Goal: Task Accomplishment & Management: Complete application form

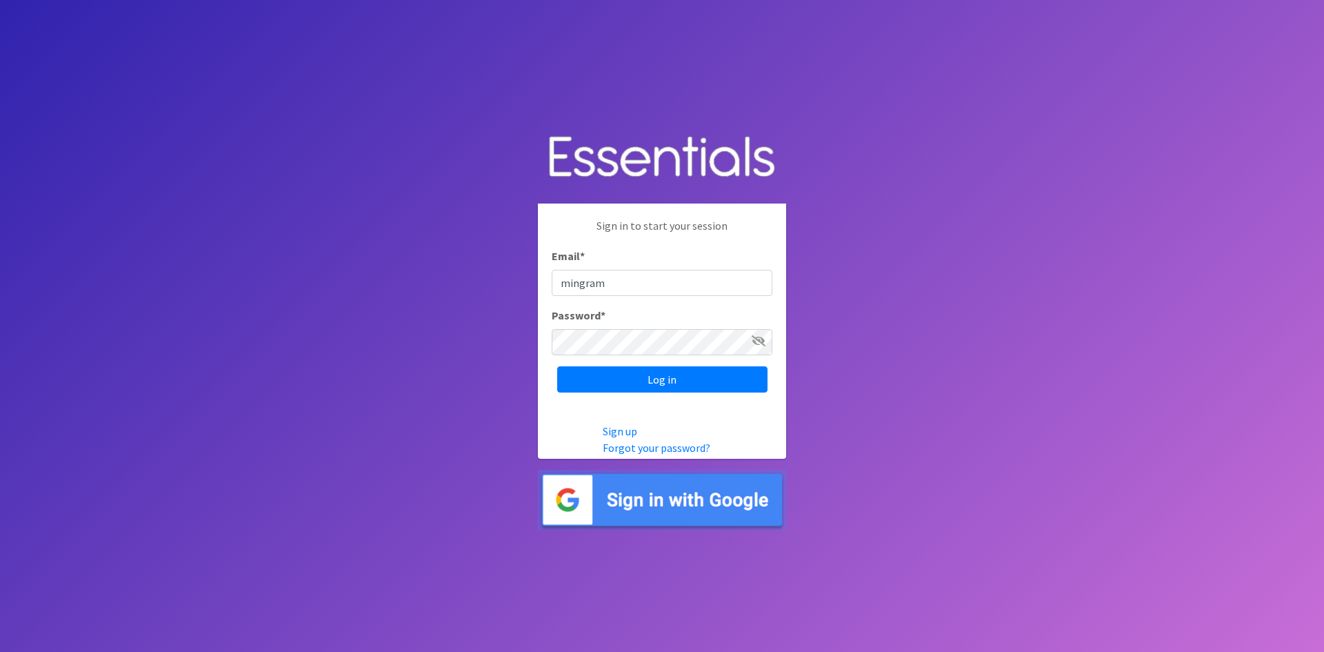
type input "[EMAIL_ADDRESS][DOMAIN_NAME]"
click at [557, 366] on input "Log in" at bounding box center [662, 379] width 210 height 26
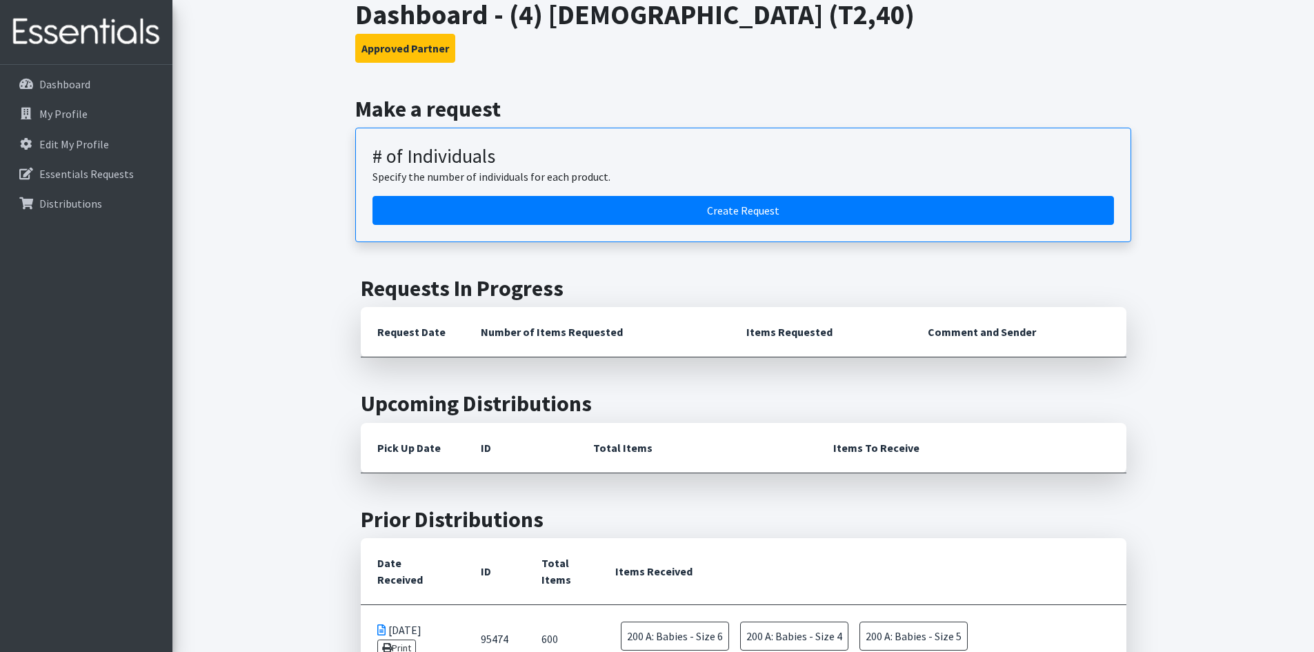
scroll to position [276, 0]
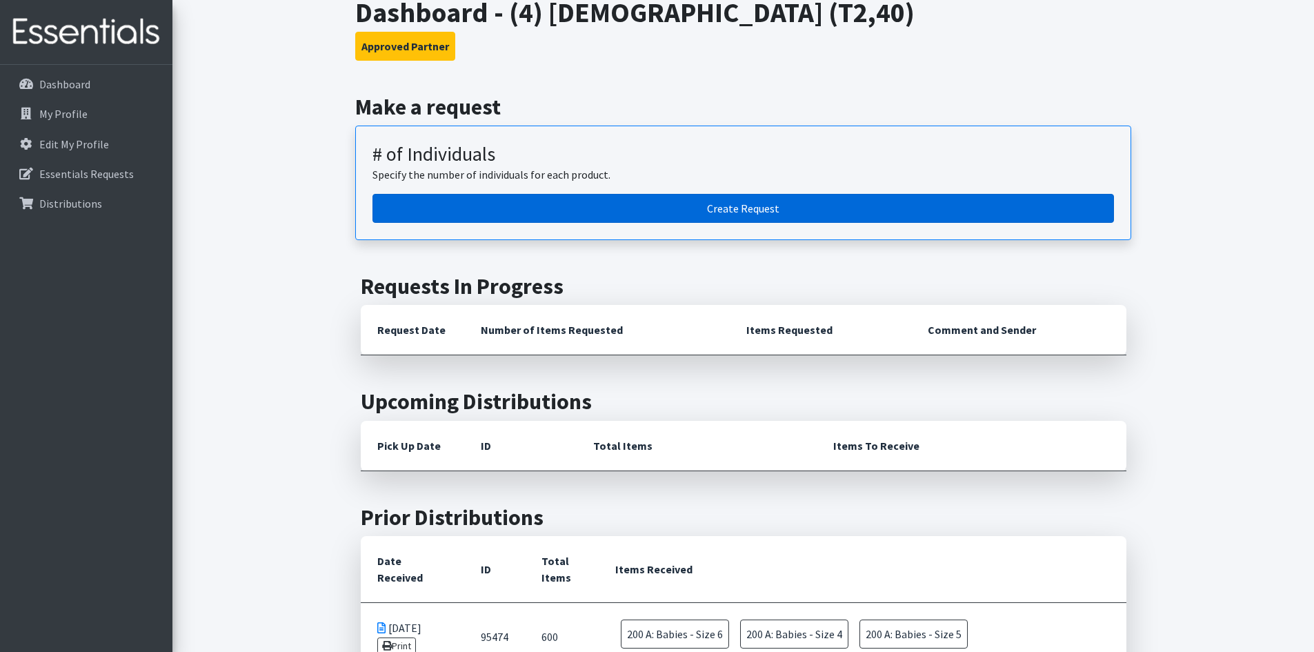
click at [747, 203] on link "Create Request" at bounding box center [744, 208] width 742 height 29
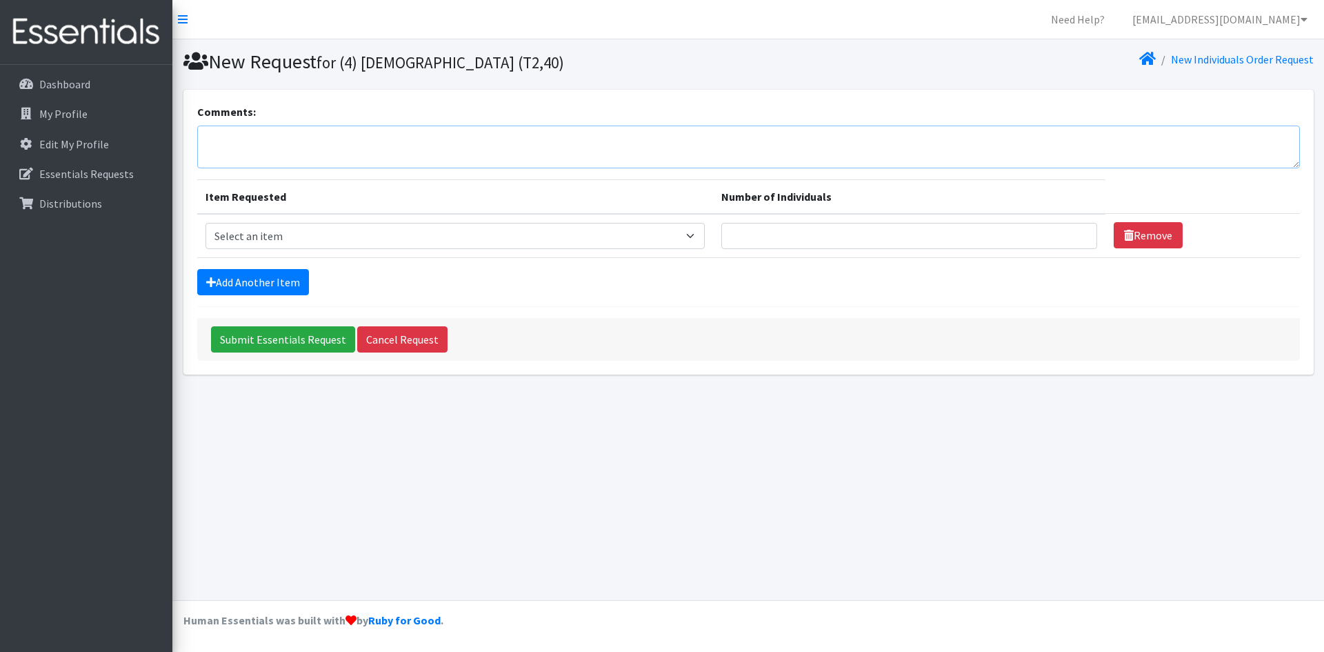
click at [269, 140] on textarea "Comments:" at bounding box center [748, 147] width 1103 height 43
type textarea "for Oct 3 delivery"
click at [242, 231] on select "Select an item A: Babies - Size 0 (Preemie) A: Babies - Size 01 (newborn) A: Ba…" at bounding box center [455, 236] width 499 height 26
select select "5612"
click at [206, 223] on select "Select an item A: Babies - Size 0 (Preemie) A: Babies - Size 01 (newborn) A: Ba…" at bounding box center [455, 236] width 499 height 26
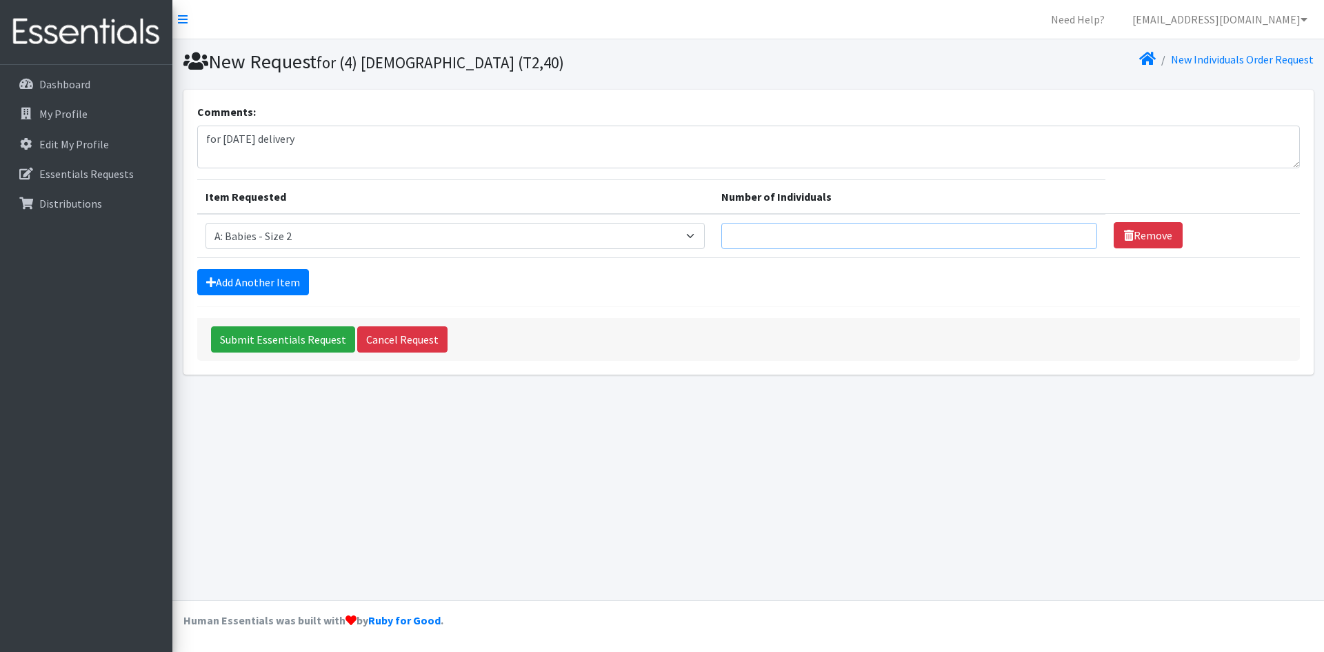
click at [782, 230] on input "Number of Individuals" at bounding box center [910, 236] width 376 height 26
type input "8"
click at [258, 276] on link "Add Another Item" at bounding box center [253, 282] width 112 height 26
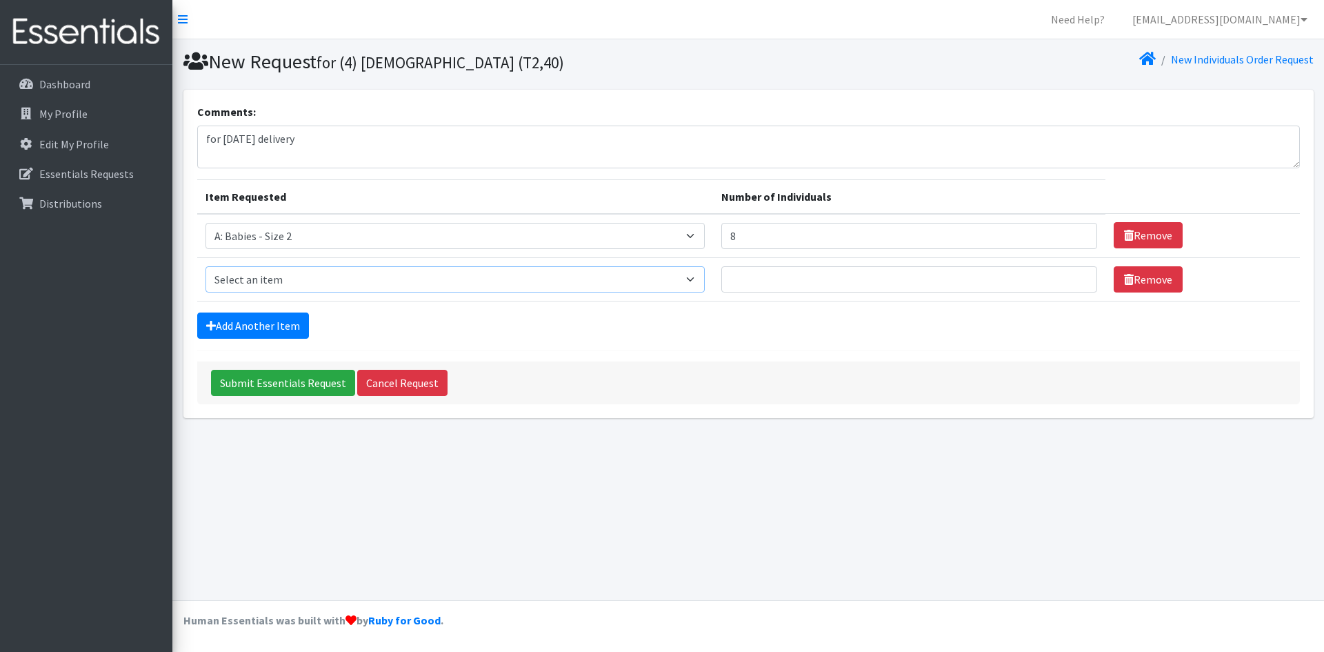
click at [264, 277] on select "Select an item A: Babies - Size 0 (Preemie) A: Babies - Size 01 (newborn) A: Ba…" at bounding box center [455, 279] width 499 height 26
select select "5613"
click at [206, 266] on select "Select an item A: Babies - Size 0 (Preemie) A: Babies - Size 01 (newborn) A: Ba…" at bounding box center [455, 279] width 499 height 26
click at [755, 283] on input "Number of Individuals" at bounding box center [910, 279] width 376 height 26
type input "12"
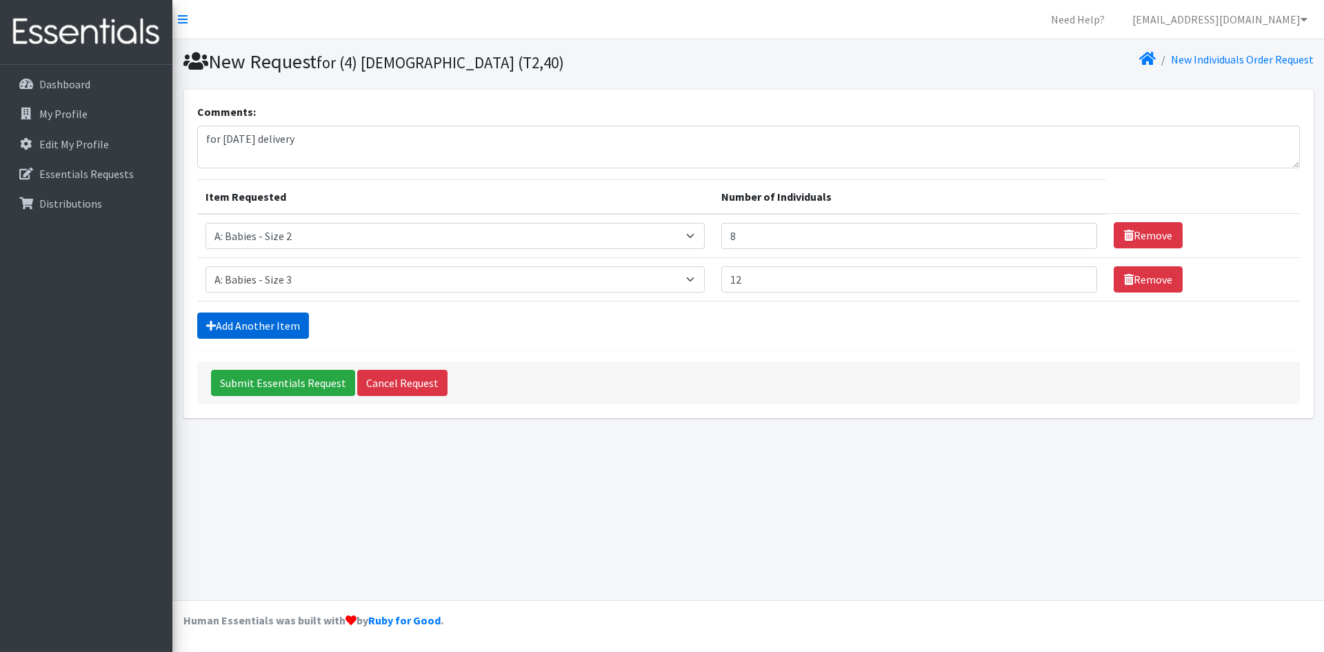
click at [260, 318] on link "Add Another Item" at bounding box center [253, 325] width 112 height 26
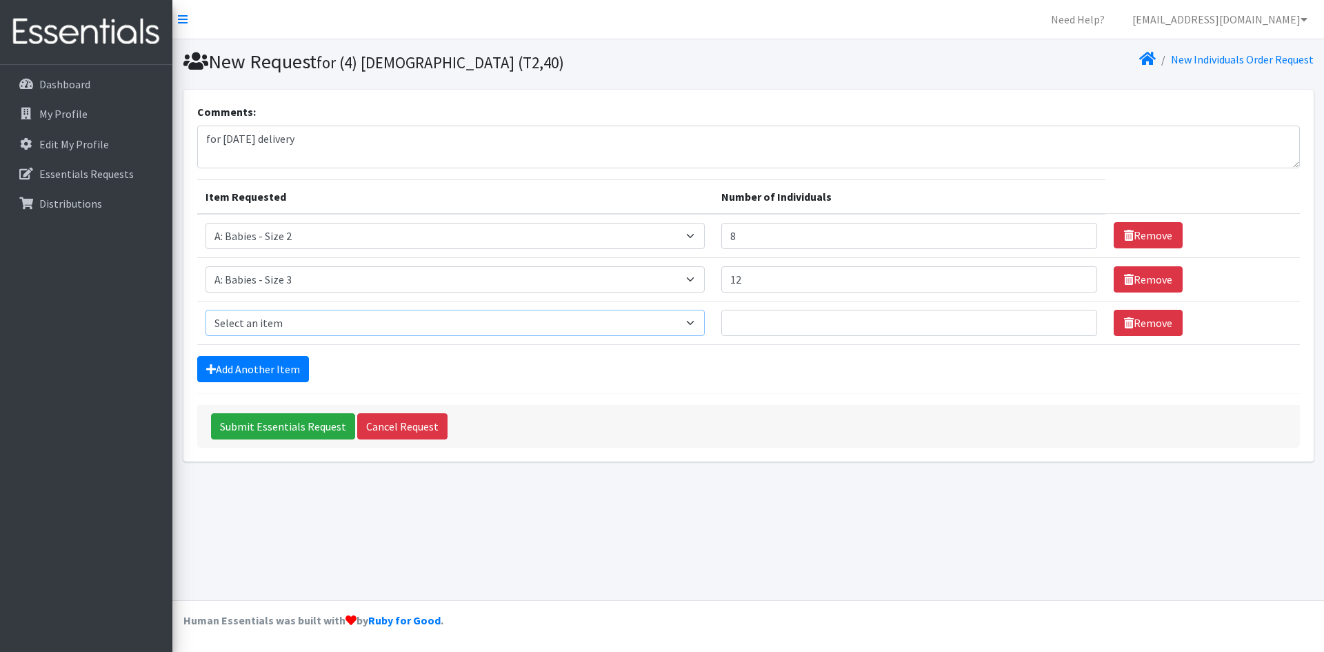
click at [261, 321] on select "Select an item A: Babies - Size 0 (Preemie) A: Babies - Size 01 (newborn) A: Ba…" at bounding box center [455, 323] width 499 height 26
select select "5614"
click at [206, 310] on select "Select an item A: Babies - Size 0 (Preemie) A: Babies - Size 01 (newborn) A: Ba…" at bounding box center [455, 323] width 499 height 26
click at [762, 312] on input "Number of Individuals" at bounding box center [910, 323] width 376 height 26
type input "2"
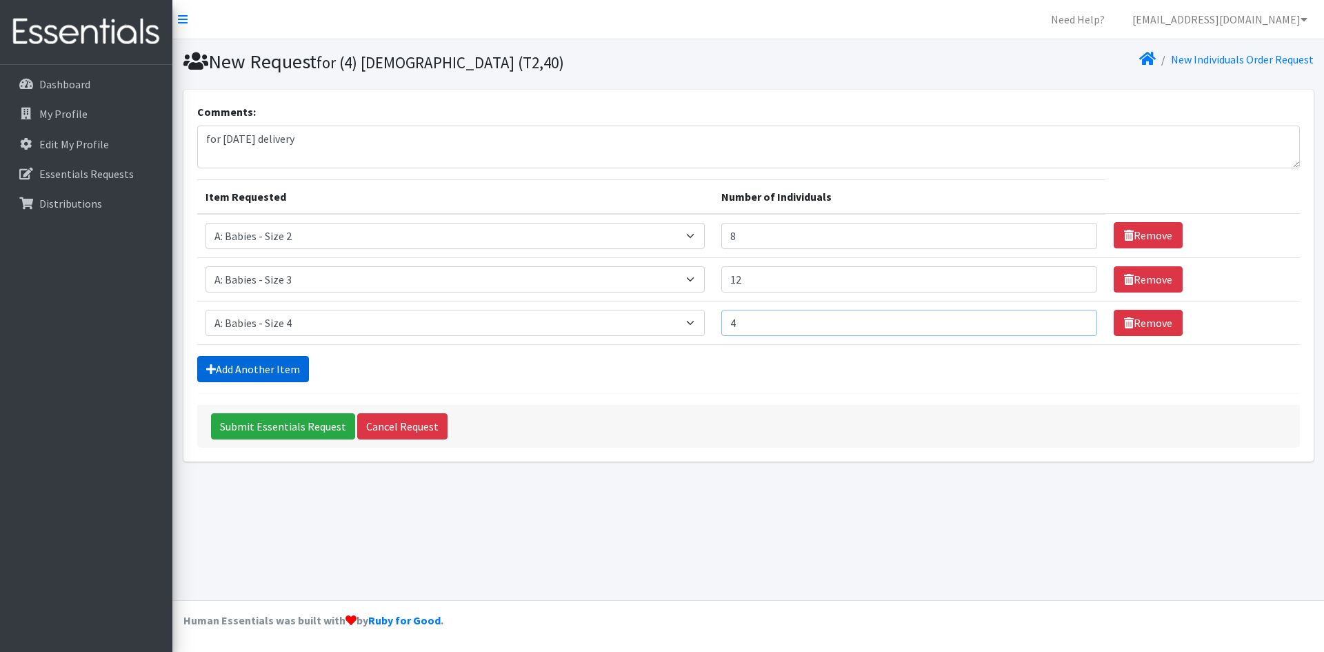
type input "4"
click at [219, 360] on link "Add Another Item" at bounding box center [253, 369] width 112 height 26
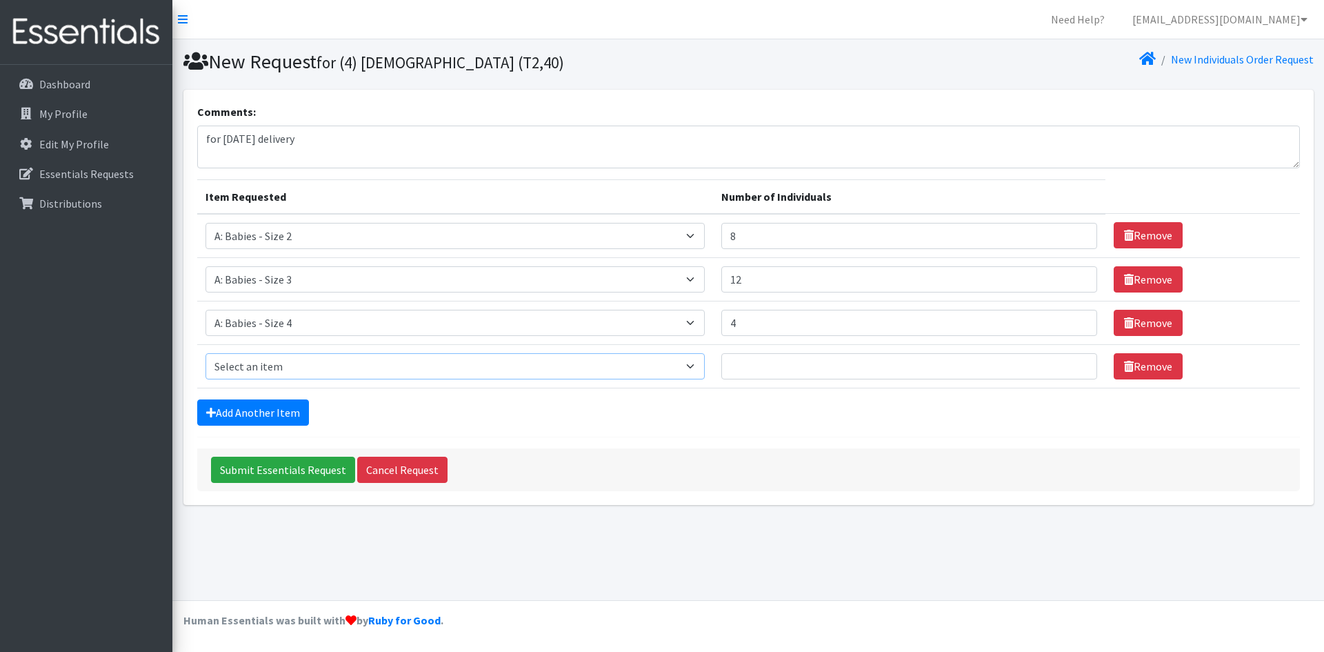
click at [292, 368] on select "Select an item A: Babies - Size 0 (Preemie) A: Babies - Size 01 (newborn) A: Ba…" at bounding box center [455, 366] width 499 height 26
select select "5616"
click at [206, 353] on select "Select an item A: Babies - Size 0 (Preemie) A: Babies - Size 01 (newborn) A: Ba…" at bounding box center [455, 366] width 499 height 26
click at [756, 364] on input "Number of Individuals" at bounding box center [910, 366] width 376 height 26
type input "4"
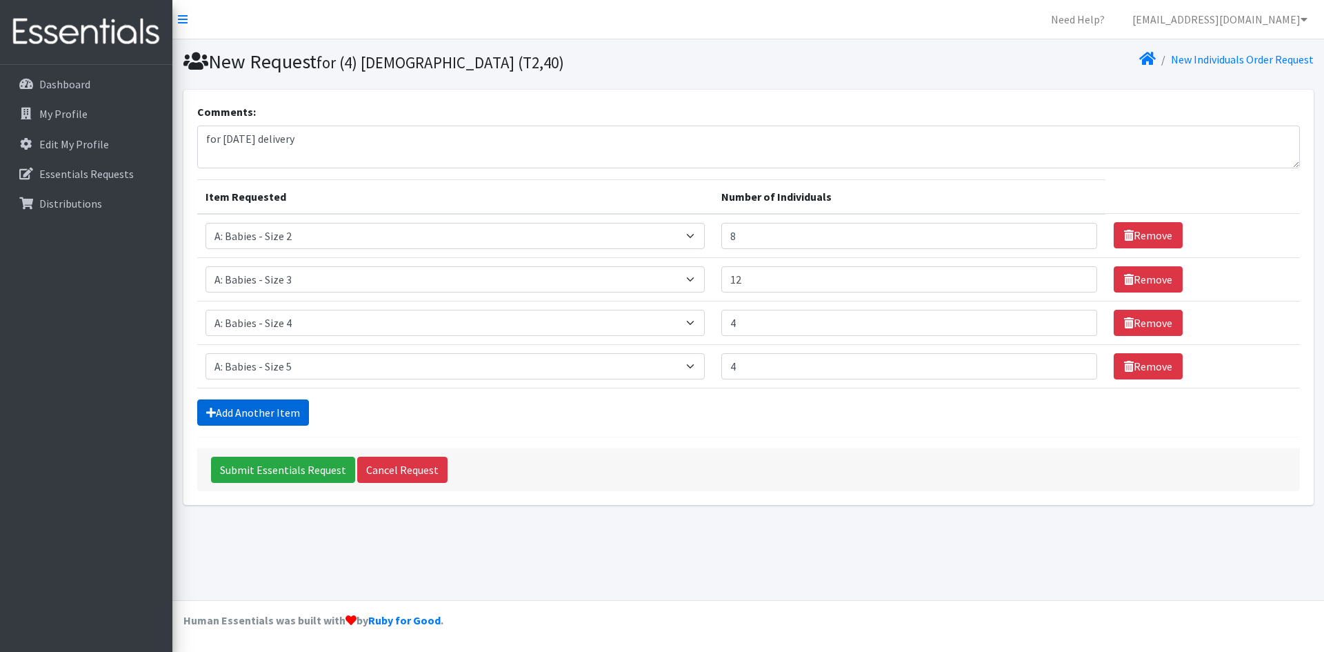
click at [252, 409] on link "Add Another Item" at bounding box center [253, 412] width 112 height 26
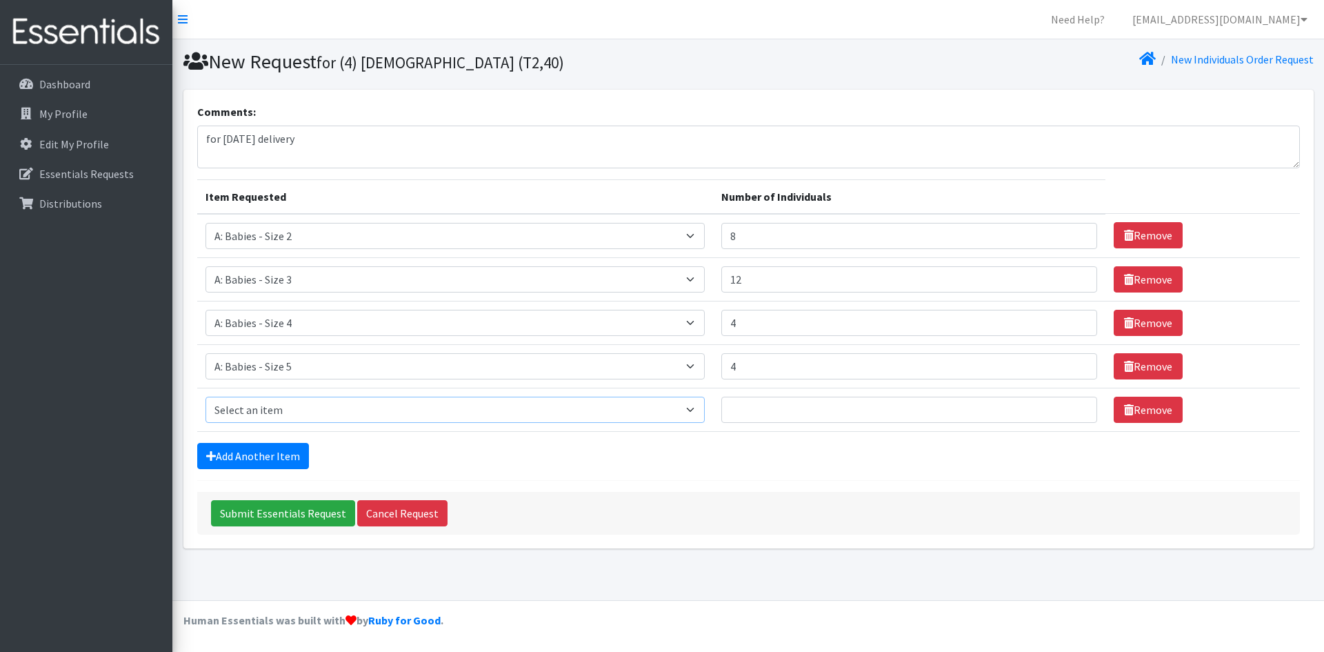
click at [253, 408] on select "Select an item A: Babies - Size 0 (Preemie) A: Babies - Size 01 (newborn) A: Ba…" at bounding box center [455, 410] width 499 height 26
select select "5597"
click at [206, 397] on select "Select an item A: Babies - Size 0 (Preemie) A: Babies - Size 01 (newborn) A: Ba…" at bounding box center [455, 410] width 499 height 26
click at [746, 406] on input "Number of Individuals" at bounding box center [910, 410] width 376 height 26
type input "3"
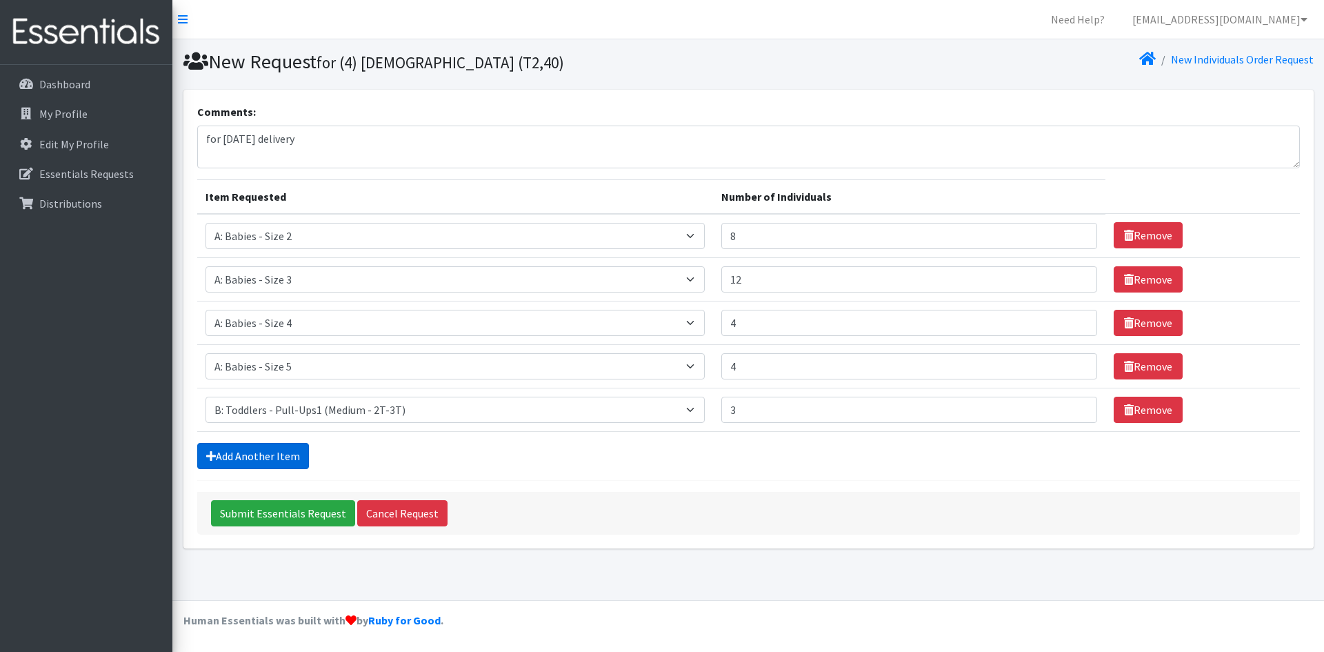
click at [240, 454] on link "Add Another Item" at bounding box center [253, 456] width 112 height 26
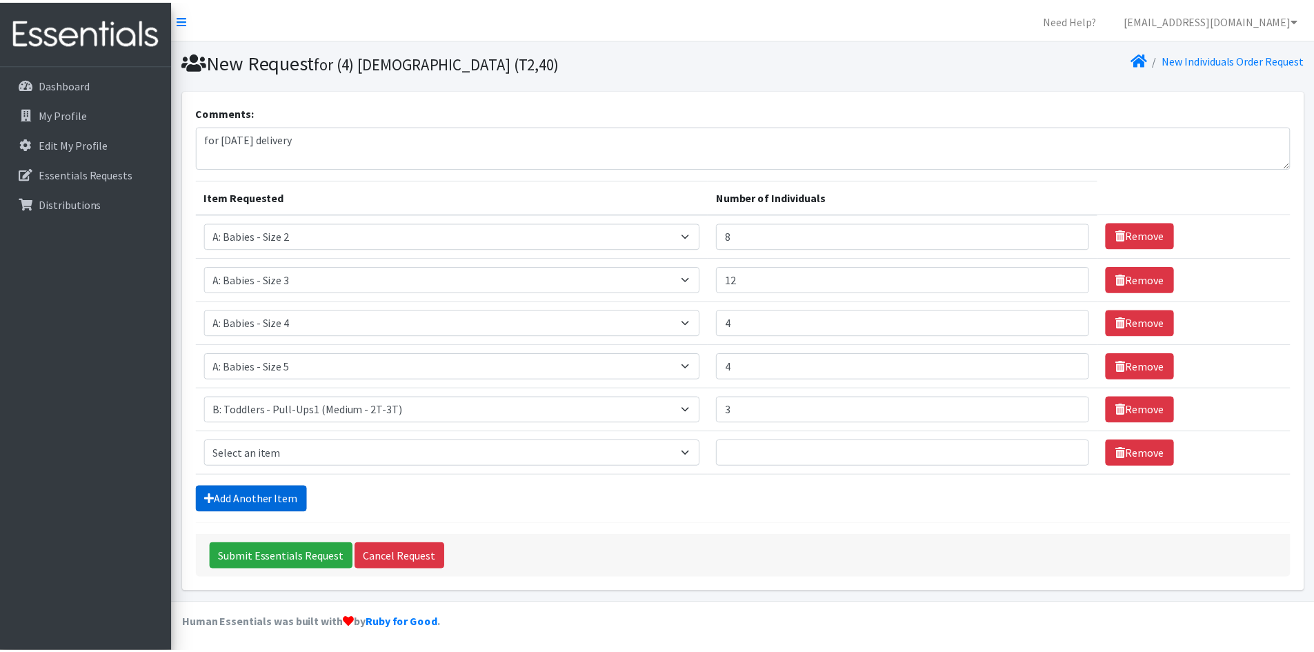
scroll to position [3, 0]
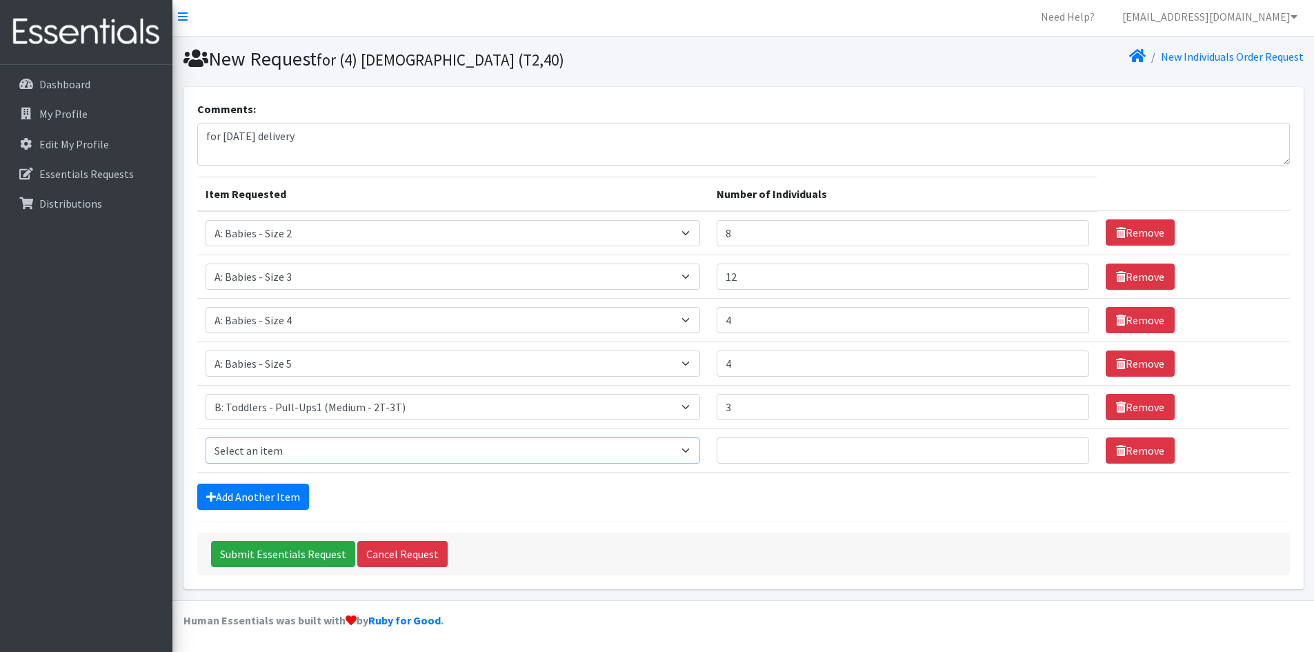
click at [246, 453] on select "Select an item A: Babies - Size 0 (Preemie) A: Babies - Size 01 (newborn) A: Ba…" at bounding box center [453, 450] width 495 height 26
select select "5598"
click at [206, 437] on select "Select an item A: Babies - Size 0 (Preemie) A: Babies - Size 01 (newborn) A: Ba…" at bounding box center [453, 450] width 495 height 26
click at [724, 437] on td "Number of Individuals" at bounding box center [902, 449] width 389 height 43
click at [744, 450] on input "Number of Individuals" at bounding box center [903, 450] width 373 height 26
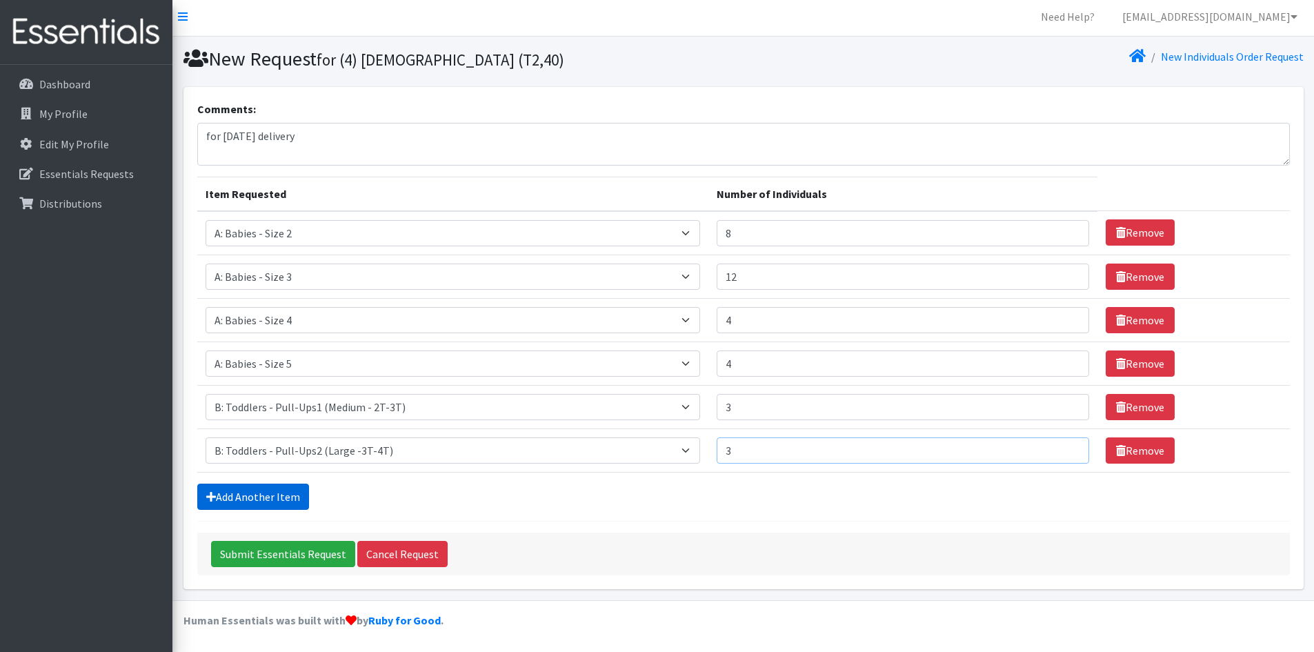
type input "3"
click at [274, 502] on link "Add Another Item" at bounding box center [253, 497] width 112 height 26
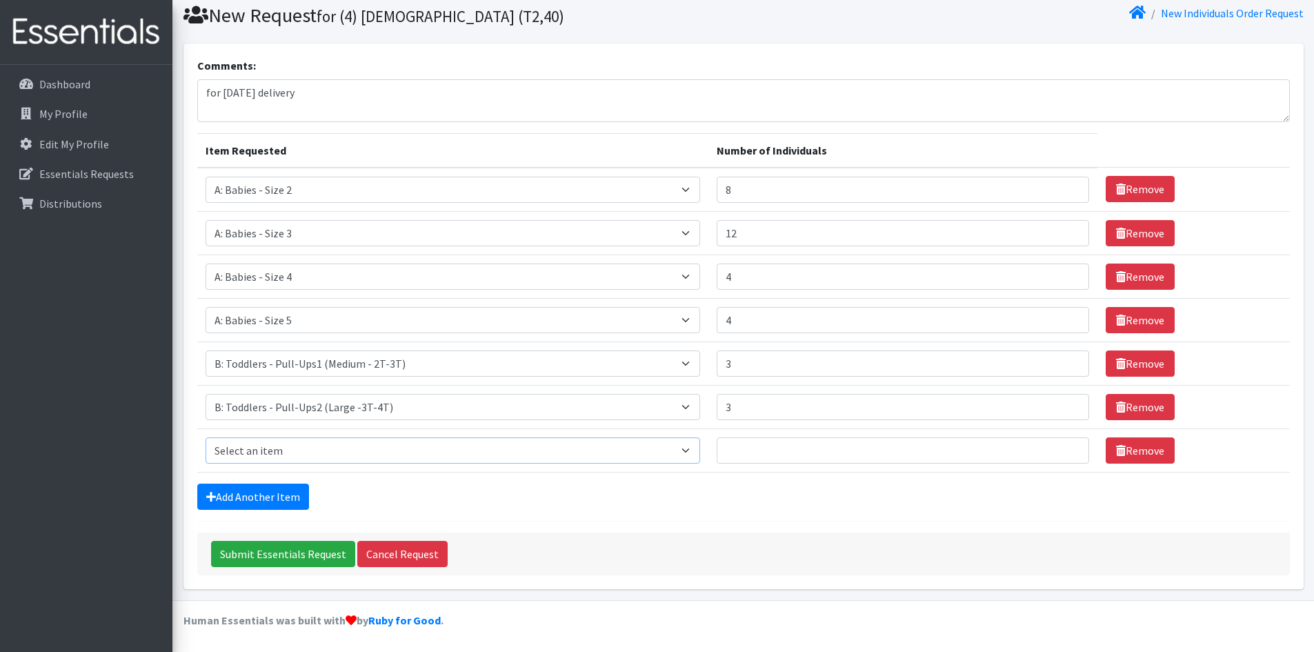
click at [305, 450] on select "Select an item A: Babies - Size 0 (Preemie) A: Babies - Size 01 (newborn) A: Ba…" at bounding box center [453, 450] width 495 height 26
select select "5599"
click at [206, 437] on select "Select an item A: Babies - Size 0 (Preemie) A: Babies - Size 01 (newborn) A: Ba…" at bounding box center [453, 450] width 495 height 26
click at [739, 457] on input "Number of Individuals" at bounding box center [903, 450] width 373 height 26
type input "3"
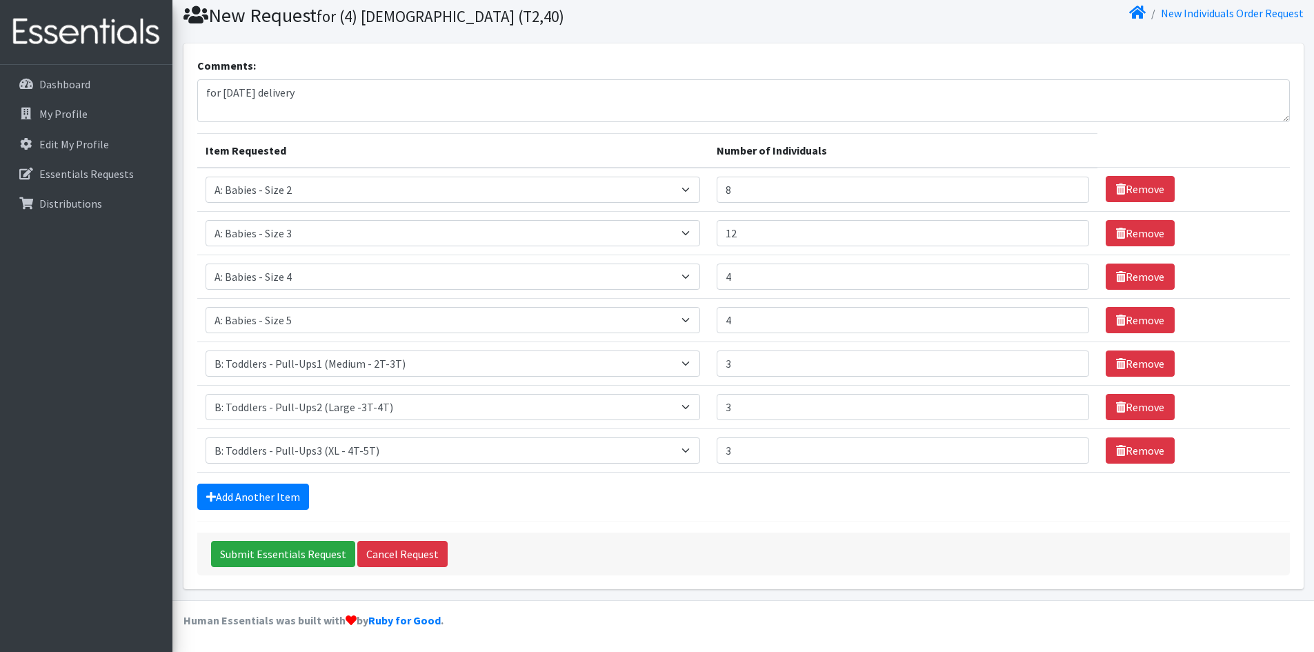
click at [691, 513] on form "Comments: for Oct 3 delivery Item Requested Number of Individuals Item Requeste…" at bounding box center [743, 316] width 1093 height 518
click at [749, 359] on input "3" at bounding box center [903, 363] width 373 height 26
type input "4"
drag, startPoint x: 751, startPoint y: 404, endPoint x: 736, endPoint y: 408, distance: 15.9
click at [736, 408] on input "3" at bounding box center [903, 407] width 373 height 26
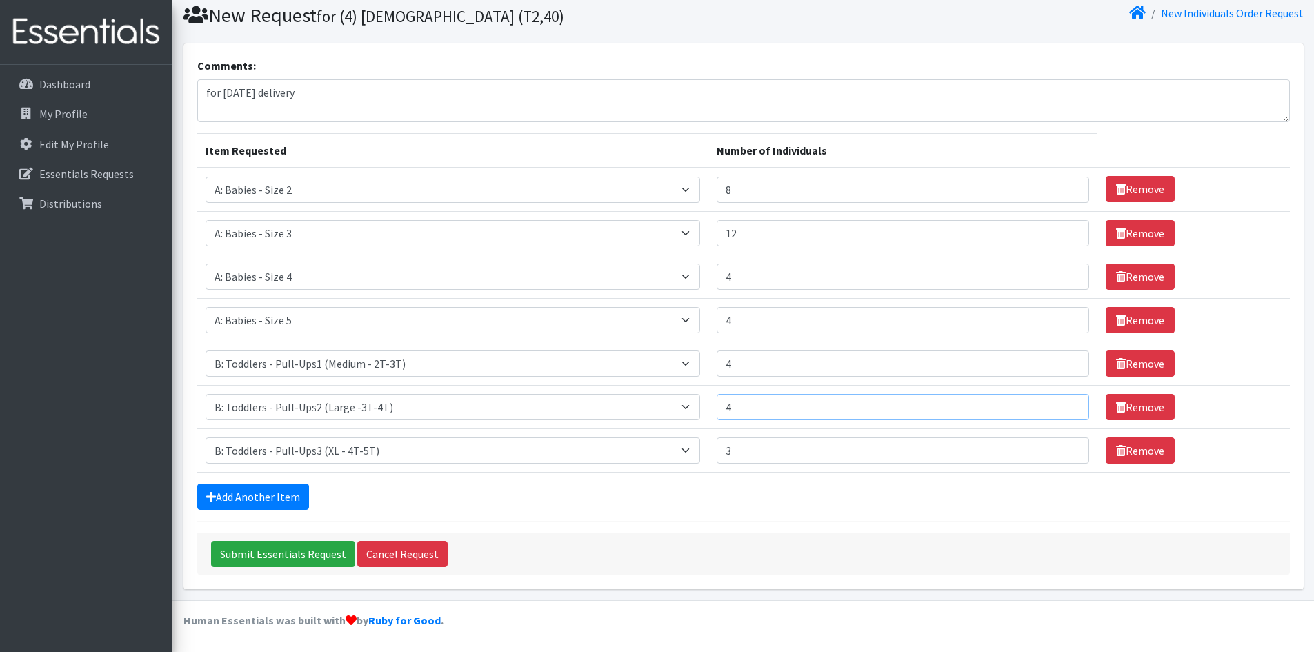
type input "4"
drag, startPoint x: 756, startPoint y: 444, endPoint x: 683, endPoint y: 452, distance: 73.6
click at [683, 452] on tr "Item Requested Select an item A: Babies - Size 0 (Preemie) A: Babies - Size 01 …" at bounding box center [743, 449] width 1093 height 43
type input "4"
click at [795, 506] on div "Add Another Item" at bounding box center [743, 497] width 1093 height 26
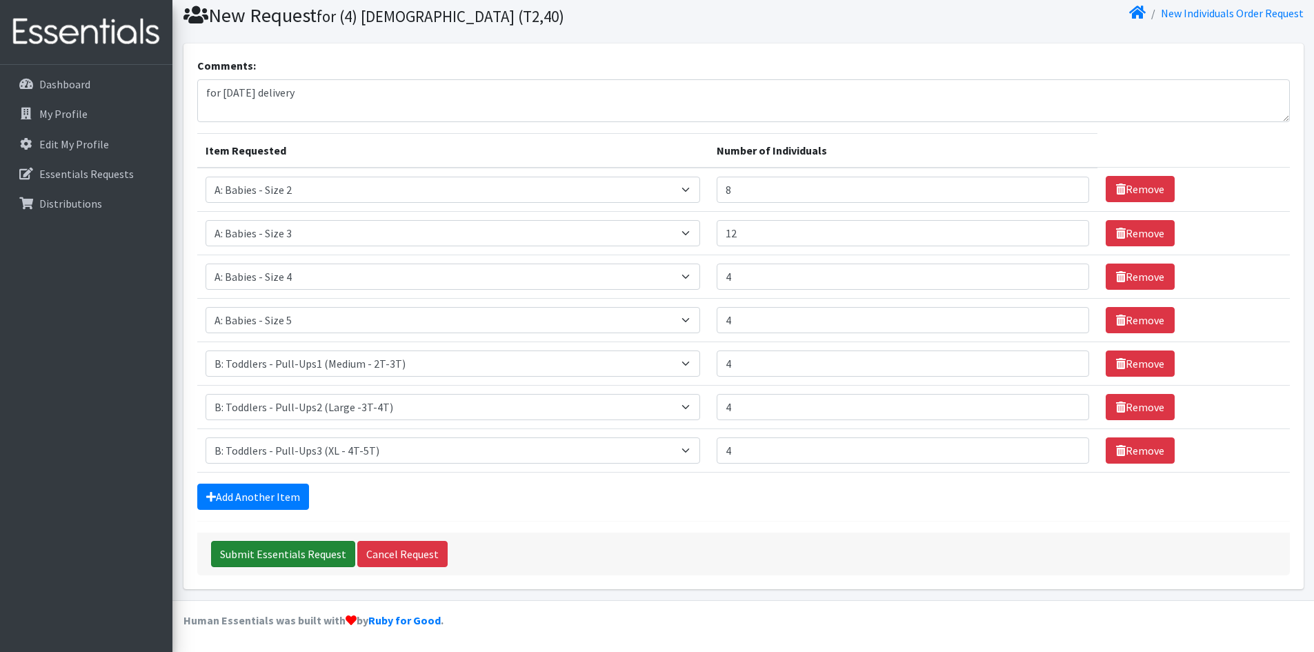
click at [252, 547] on input "Submit Essentials Request" at bounding box center [283, 554] width 144 height 26
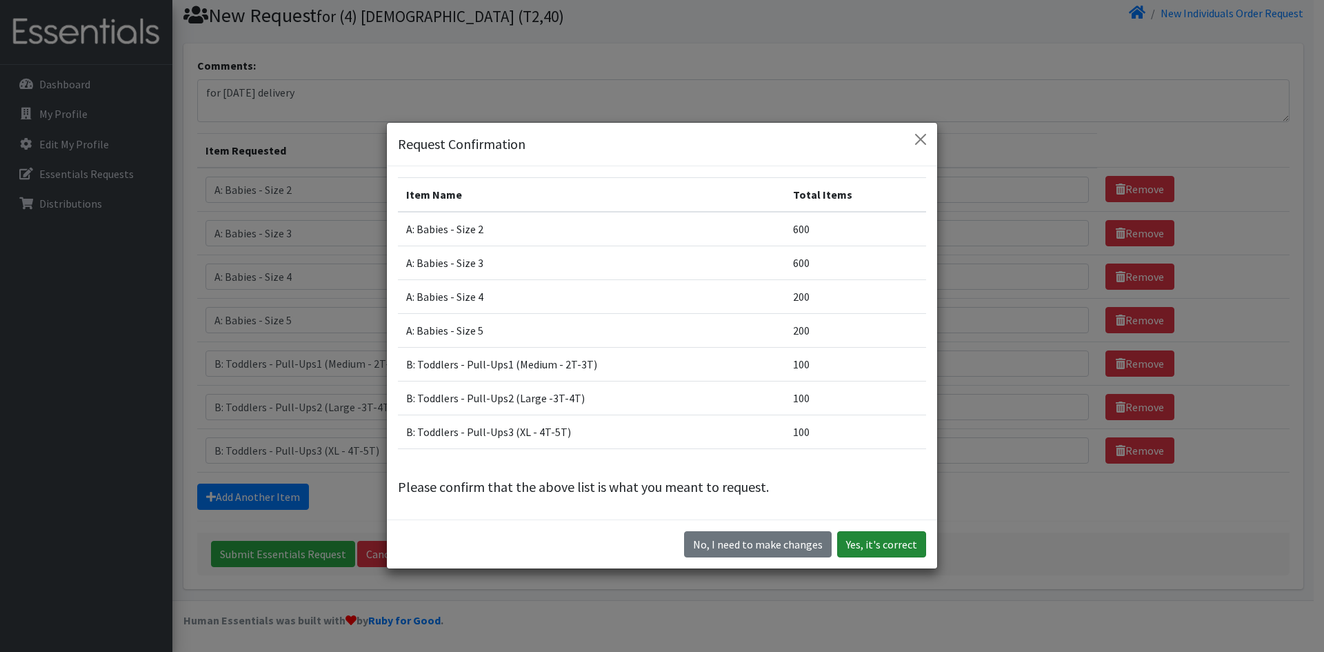
click at [868, 547] on button "Yes, it's correct" at bounding box center [881, 544] width 89 height 26
